Goal: Navigation & Orientation: Find specific page/section

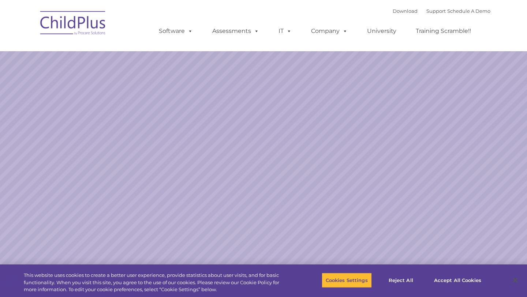
select select "MEDIUM"
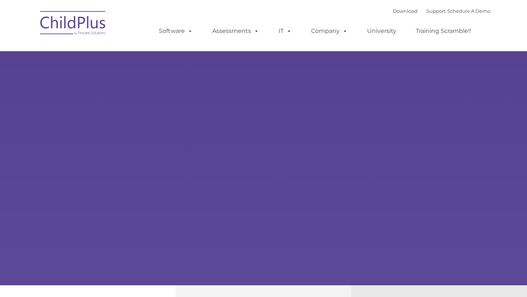
type input ""
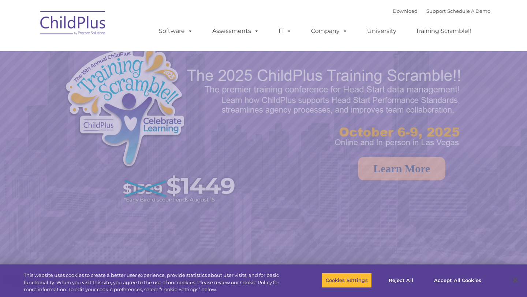
select select "MEDIUM"
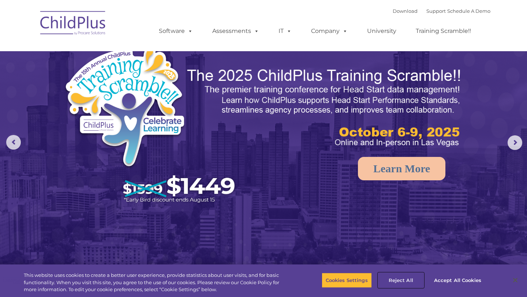
click at [407, 278] on button "Reject All" at bounding box center [401, 280] width 46 height 15
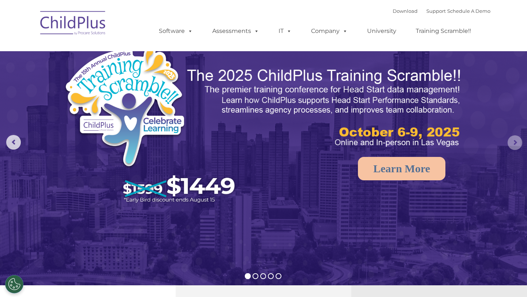
click at [516, 141] on rs-arrow at bounding box center [515, 142] width 15 height 15
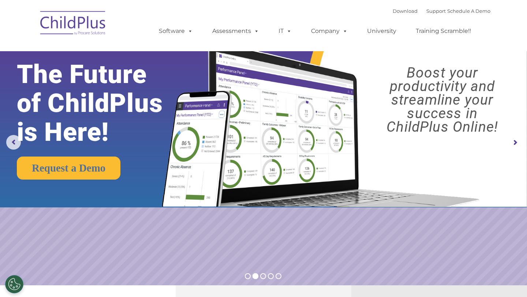
click at [516, 141] on rs-arrow at bounding box center [515, 142] width 15 height 15
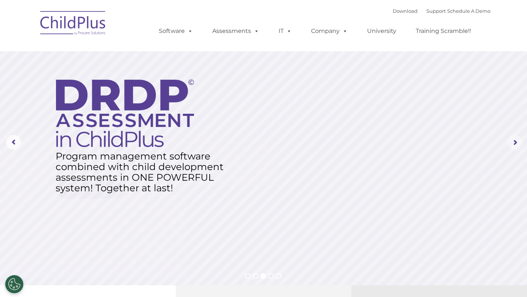
click at [517, 143] on rs-arrow at bounding box center [515, 142] width 15 height 15
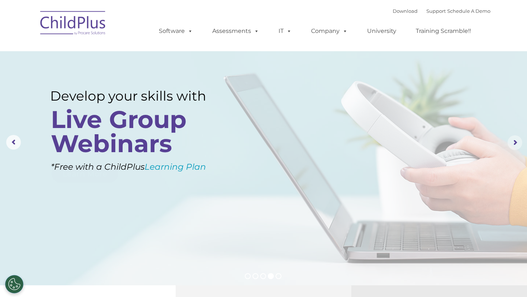
click at [517, 143] on rs-arrow at bounding box center [515, 142] width 15 height 15
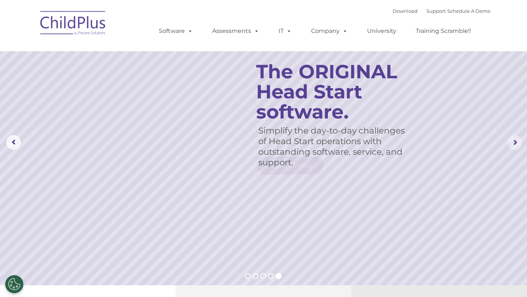
click at [517, 143] on rs-arrow at bounding box center [515, 142] width 15 height 15
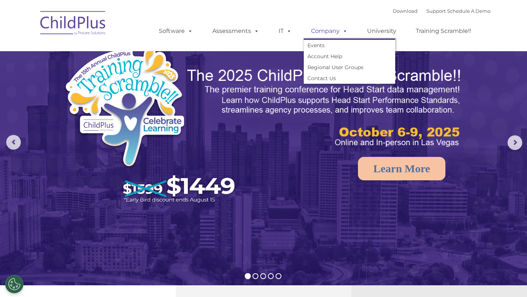
click at [329, 34] on link "Company" at bounding box center [329, 31] width 51 height 15
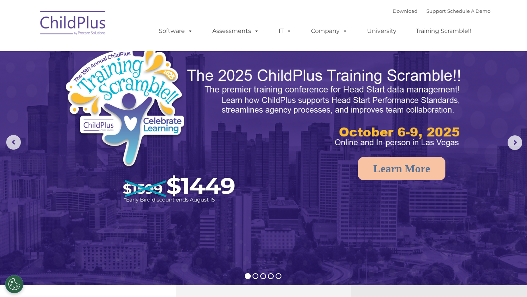
click at [388, 23] on ul "Software ChildPlus: The original and most widely-used Head Start data managemen…" at bounding box center [317, 30] width 346 height 29
click at [78, 27] on img at bounding box center [73, 24] width 73 height 37
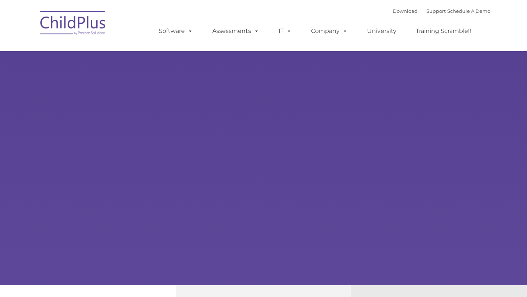
type input ""
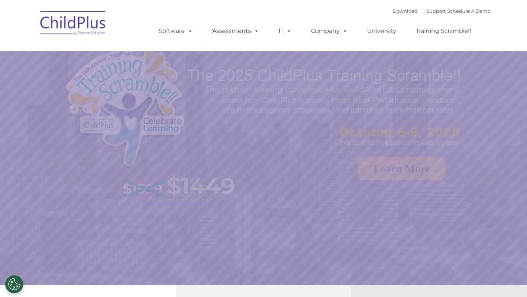
select select "MEDIUM"
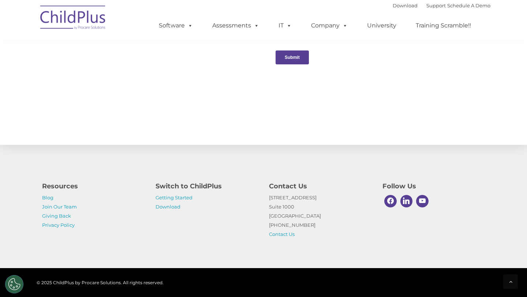
scroll to position [781, 0]
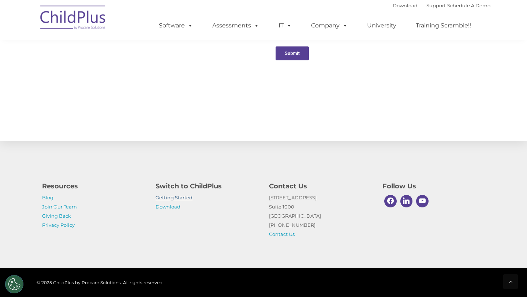
click at [184, 197] on link "Getting Started" at bounding box center [174, 198] width 37 height 6
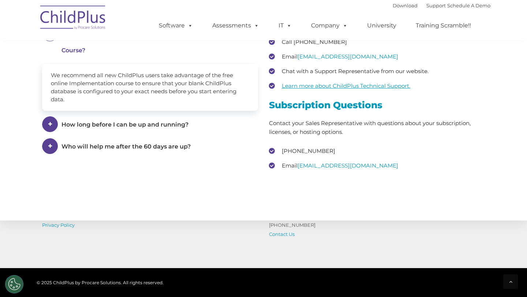
scroll to position [1114, 0]
